Goal: Information Seeking & Learning: Compare options

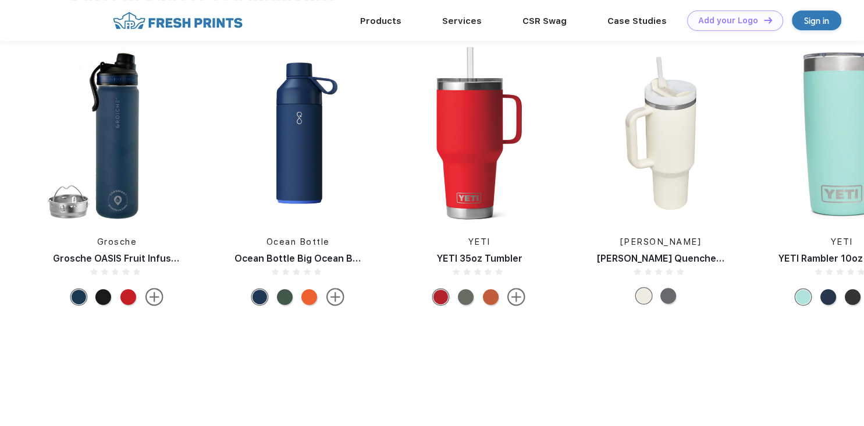
scroll to position [676, 0]
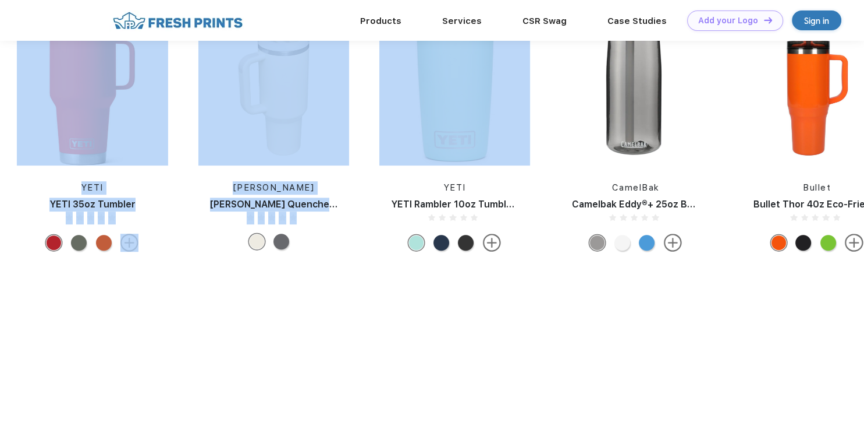
drag, startPoint x: 755, startPoint y: 164, endPoint x: -20, endPoint y: 295, distance: 785.8
click at [0, 257] on div "Hydro Flask Hydro Flask 32 Oz Wide Mouth YETI YETI Rambler Bottle 36oz Chug Sta…" at bounding box center [726, 124] width 3987 height 265
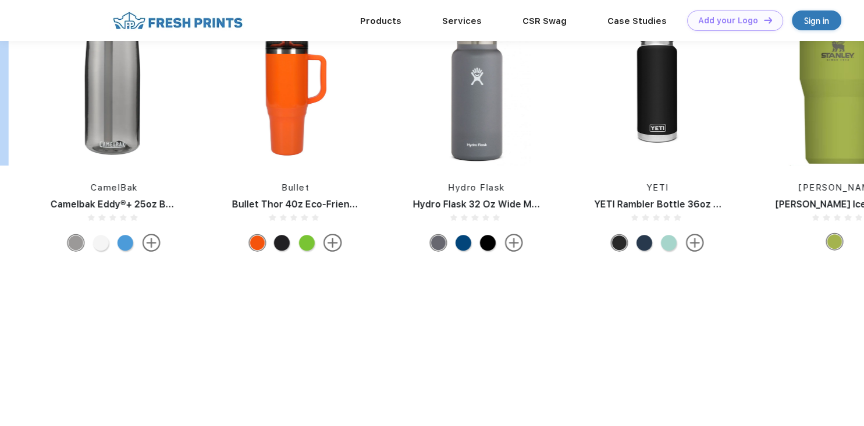
drag, startPoint x: 371, startPoint y: 69, endPoint x: 352, endPoint y: 164, distance: 96.9
click at [352, 164] on img at bounding box center [295, 78] width 151 height 173
